Goal: Communication & Community: Connect with others

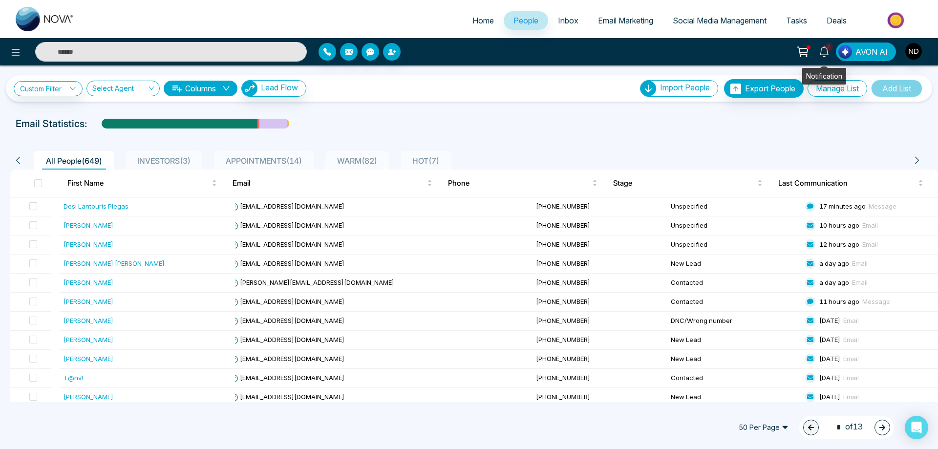
click at [829, 52] on icon at bounding box center [824, 51] width 11 height 11
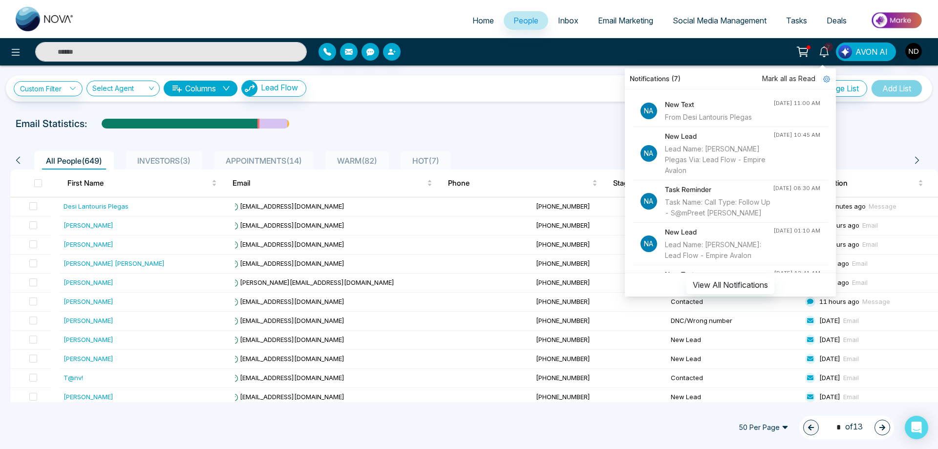
click at [708, 115] on div "From Desi Lantouris Plegas" at bounding box center [719, 117] width 108 height 11
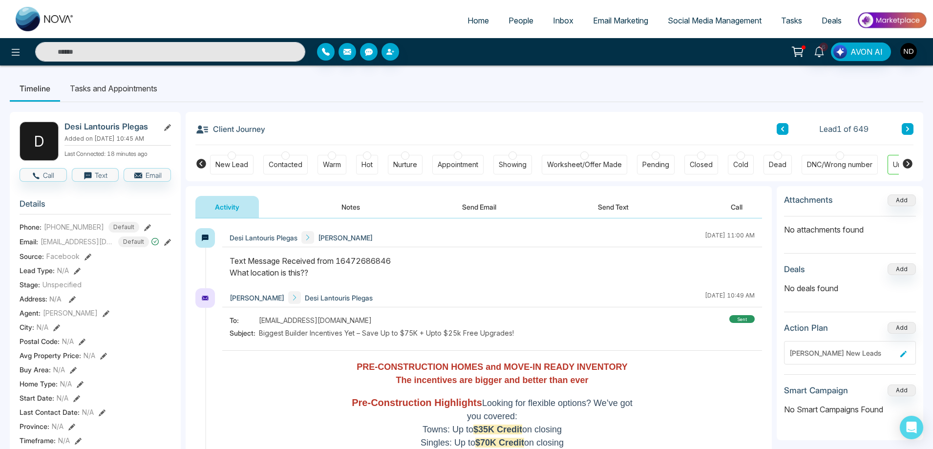
click at [620, 209] on button "Send Text" at bounding box center [613, 207] width 70 height 22
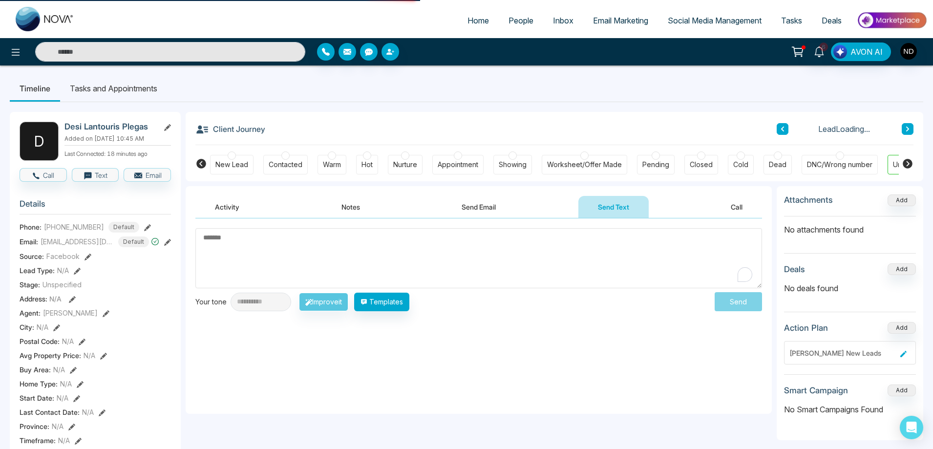
click at [533, 250] on textarea "To enrich screen reader interactions, please activate Accessibility in Grammarl…" at bounding box center [478, 258] width 567 height 60
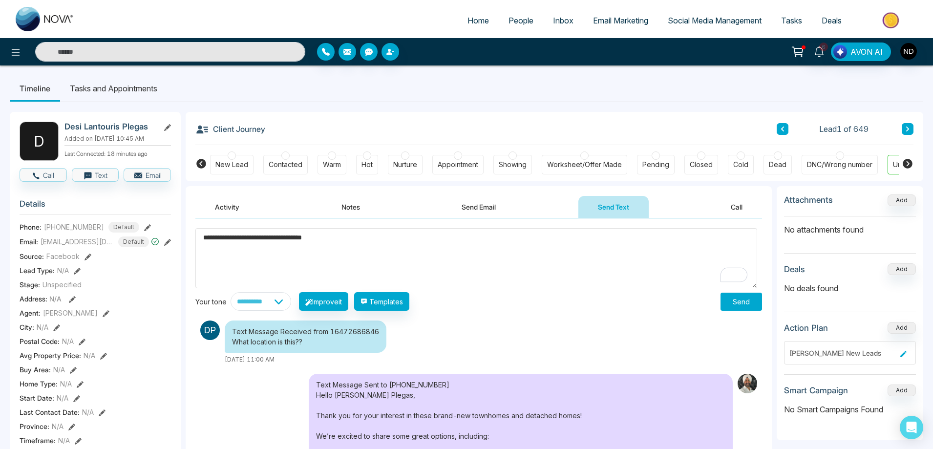
type textarea "**********"
click at [742, 304] on button "Send" at bounding box center [741, 302] width 42 height 18
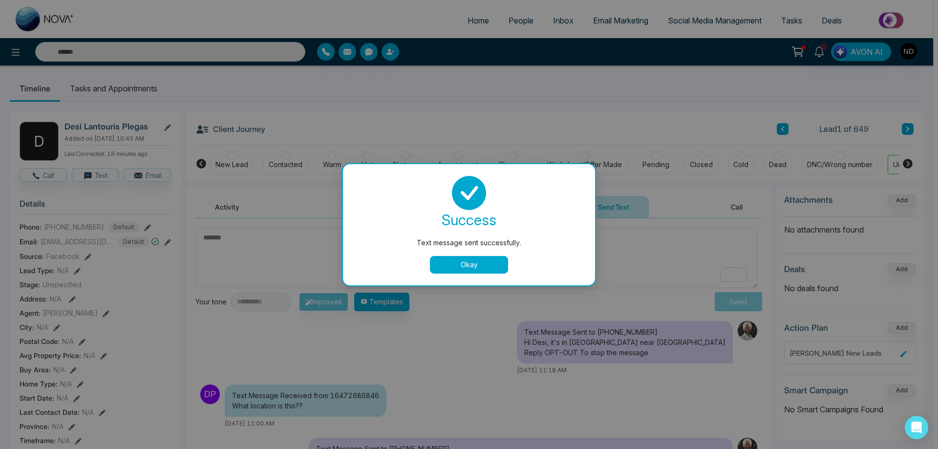
click at [491, 268] on button "Okay" at bounding box center [469, 265] width 78 height 18
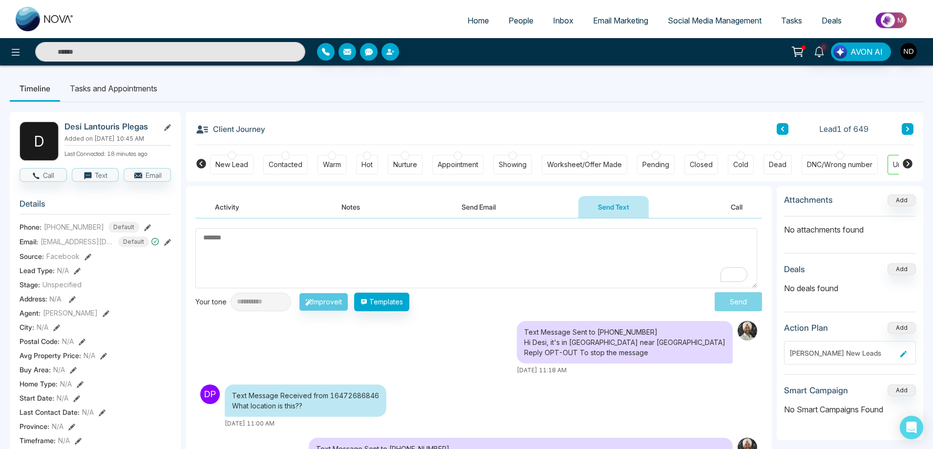
click at [503, 338] on div "Text Message Sent to [PHONE_NUMBER] Hi Desi, it's in [GEOGRAPHIC_DATA] near [GE…" at bounding box center [478, 348] width 567 height 54
click at [228, 209] on button "Activity" at bounding box center [226, 207] width 63 height 22
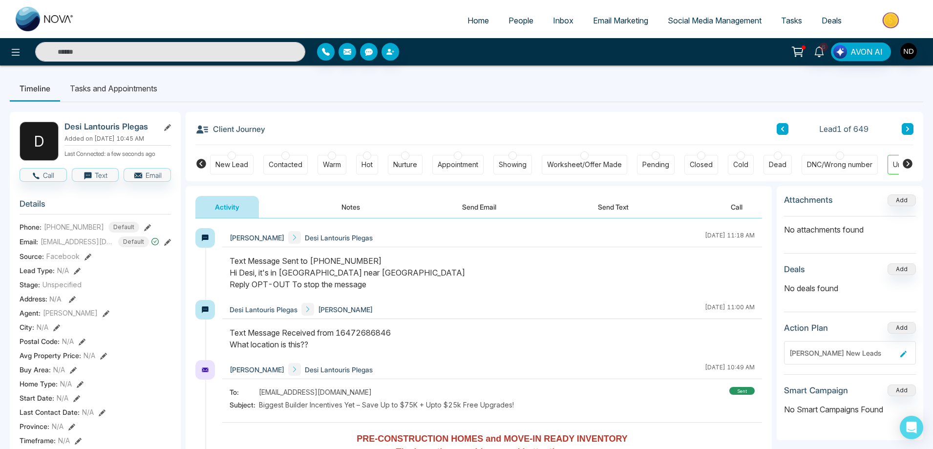
click at [520, 276] on div "Text Message Sent to [PHONE_NUMBER] Hi Desi, it's in [GEOGRAPHIC_DATA] near [GE…" at bounding box center [492, 272] width 525 height 35
